Goal: Information Seeking & Learning: Find specific fact

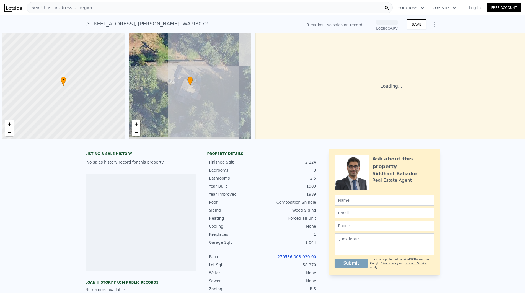
scroll to position [0, 2]
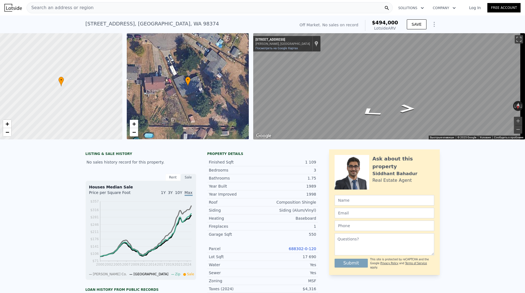
drag, startPoint x: 85, startPoint y: 24, endPoint x: 134, endPoint y: 26, distance: 48.4
click at [134, 26] on div "[STREET_ADDRESS] No sales on record (~ARV $494k ) Off Market. No sales on recor…" at bounding box center [262, 24] width 525 height 18
copy div "[STREET_ADDRESS]"
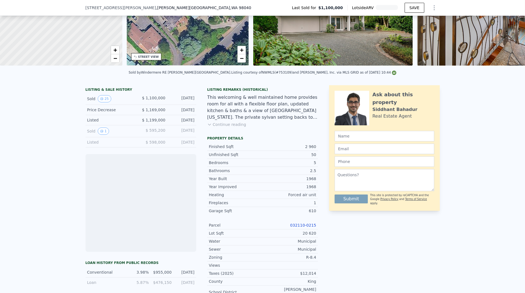
scroll to position [90, 0]
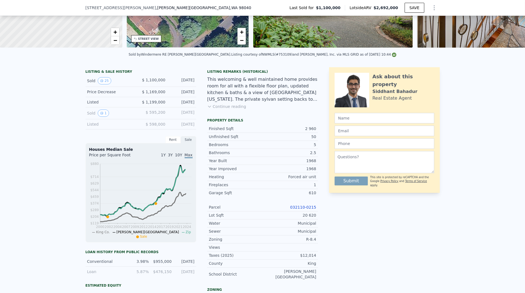
click at [299, 209] on link "032110-0215" at bounding box center [303, 207] width 26 height 4
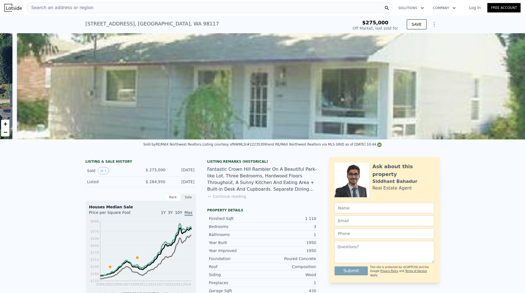
scroll to position [0, 253]
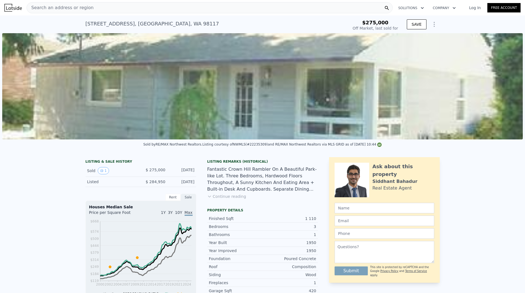
type input "$ 840,000"
type input "$ 479,293"
click at [249, 1] on div "Search an address or region Solutions Company Open main menu Log In Free Account" at bounding box center [262, 7] width 516 height 13
click at [240, 10] on div "Search an address or region" at bounding box center [210, 7] width 366 height 11
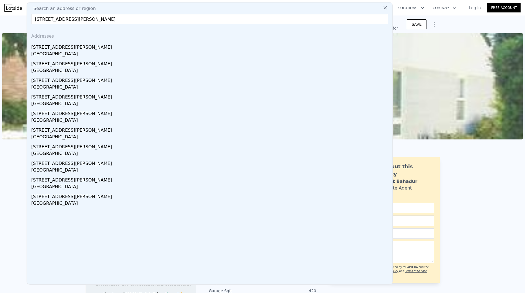
type input "1820 S Weller St Seattle, WA, United States"
click at [158, 46] on div "1820 S Weller St" at bounding box center [210, 46] width 359 height 9
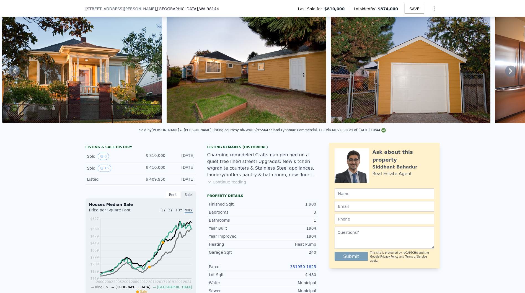
scroll to position [59, 0]
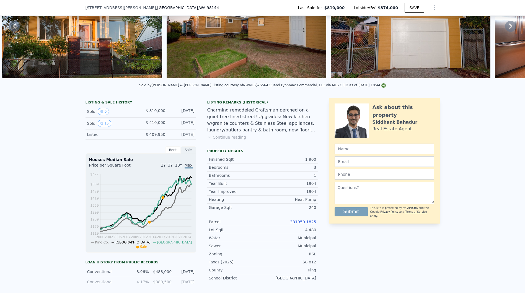
click at [297, 224] on link "331950-1825" at bounding box center [303, 222] width 26 height 4
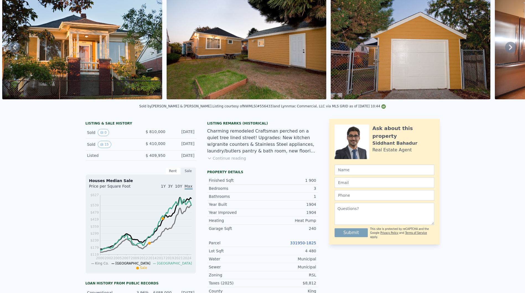
scroll to position [2, 0]
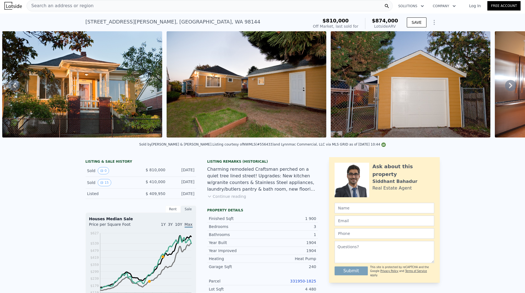
click at [306, 20] on div "1820 S Weller St , Seattle , WA 98144 Sold Aug 2017 for $810k (~ARV $874k )" at bounding box center [195, 23] width 221 height 15
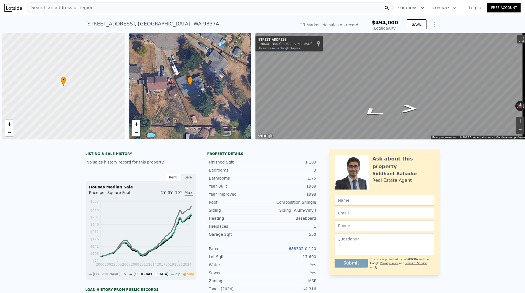
scroll to position [0, 2]
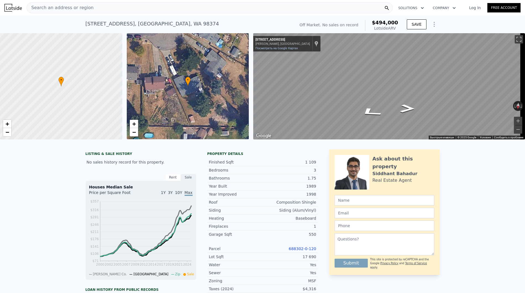
drag, startPoint x: 97, startPoint y: 23, endPoint x: 133, endPoint y: 27, distance: 36.2
click at [133, 27] on div "[STREET_ADDRESS]" at bounding box center [152, 24] width 134 height 8
copy div "133rd Street Ct E"
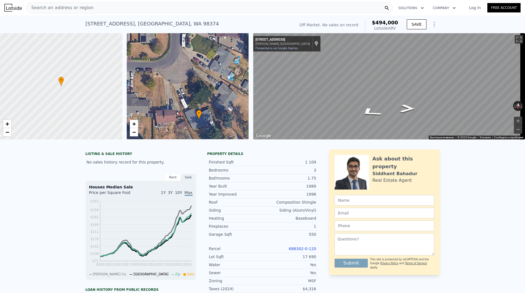
drag, startPoint x: 176, startPoint y: 63, endPoint x: 187, endPoint y: 99, distance: 38.2
click at [187, 99] on div "• + −" at bounding box center [188, 86] width 122 height 106
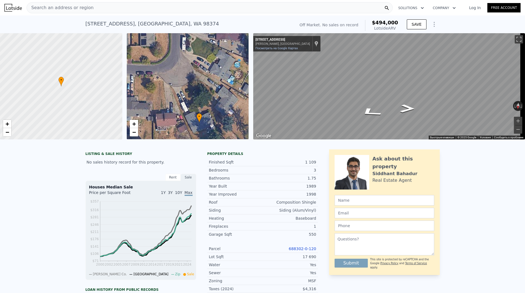
click at [93, 25] on div "[STREET_ADDRESS]" at bounding box center [152, 24] width 134 height 8
drag, startPoint x: 76, startPoint y: 22, endPoint x: 186, endPoint y: 24, distance: 110.6
click at [186, 24] on div "[STREET_ADDRESS] No sales on record (~ARV $494k ) Off Market. No sales on recor…" at bounding box center [262, 24] width 525 height 18
copy div "[STREET_ADDRESS]"
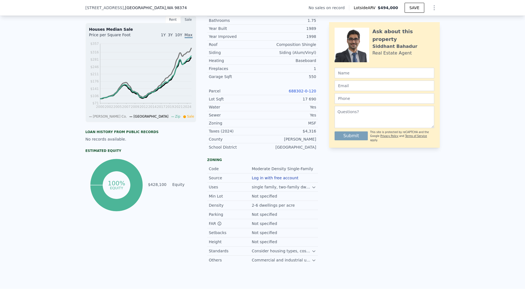
scroll to position [152, 0]
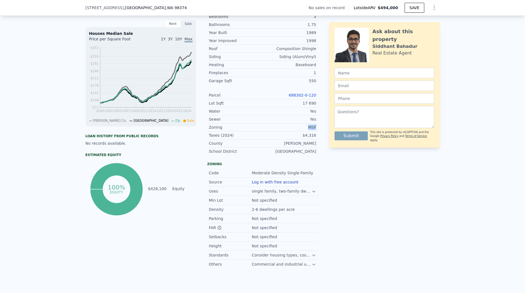
drag, startPoint x: 305, startPoint y: 131, endPoint x: 314, endPoint y: 132, distance: 9.5
click at [314, 131] on div "Zoning MSF" at bounding box center [262, 127] width 111 height 8
copy div "MSF"
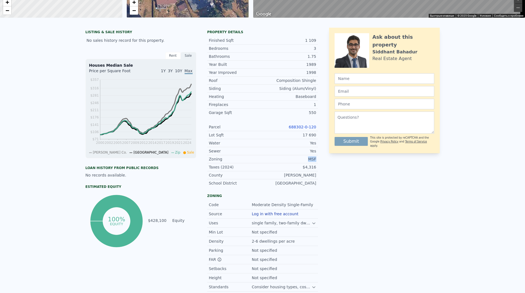
scroll to position [2, 0]
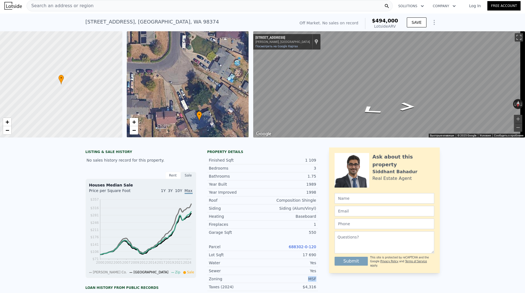
drag, startPoint x: 82, startPoint y: 21, endPoint x: 134, endPoint y: 24, distance: 52.4
click at [134, 24] on div "[STREET_ADDRESS] No sales on record (~ARV $494k ) Off Market. No sales on recor…" at bounding box center [262, 23] width 525 height 18
copy div "[STREET_ADDRESS]"
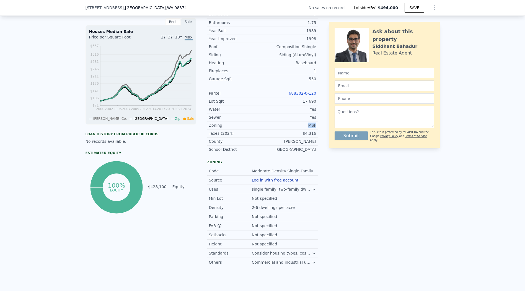
scroll to position [92, 0]
